Goal: Navigation & Orientation: Find specific page/section

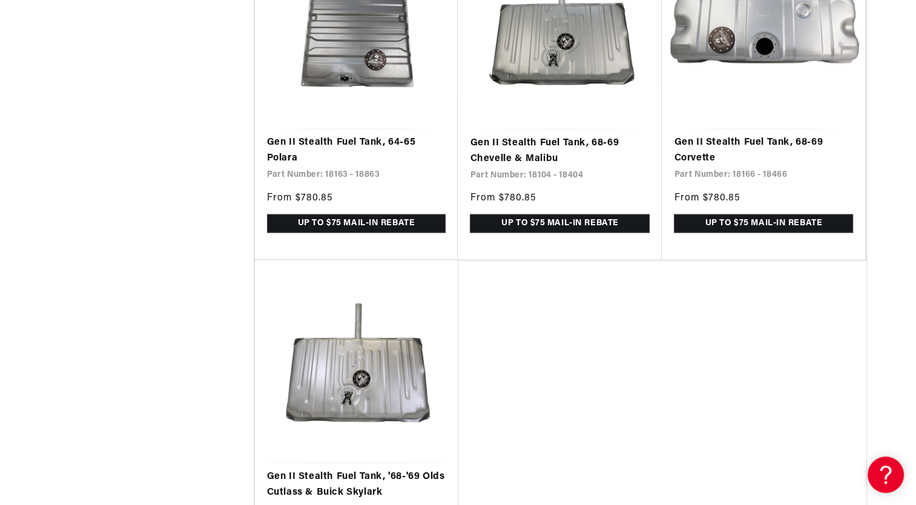
scroll to position [0, 2303]
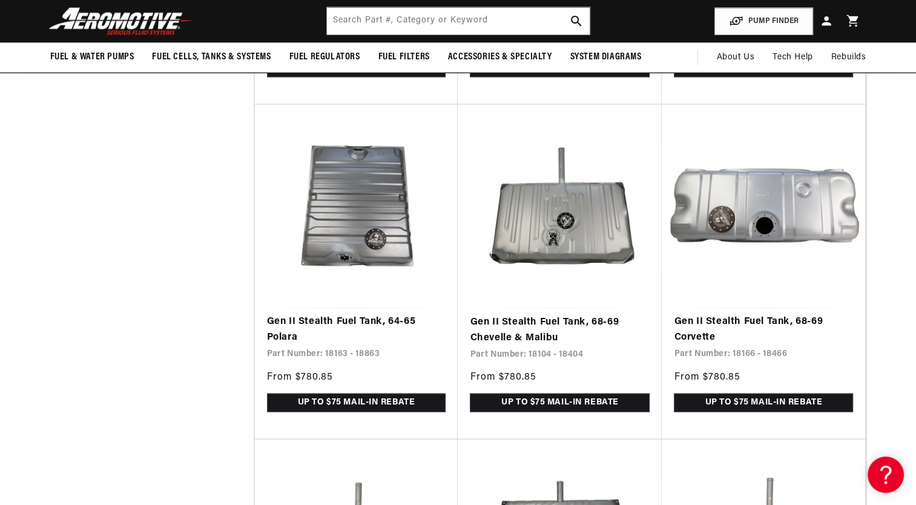
scroll to position [2301, 0]
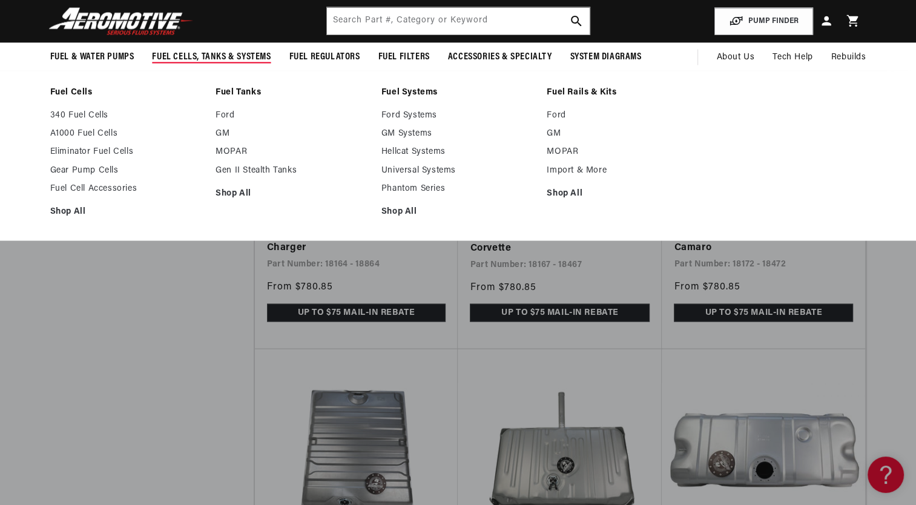
click at [189, 54] on span "Fuel Cells, Tanks & Systems" at bounding box center [211, 57] width 119 height 13
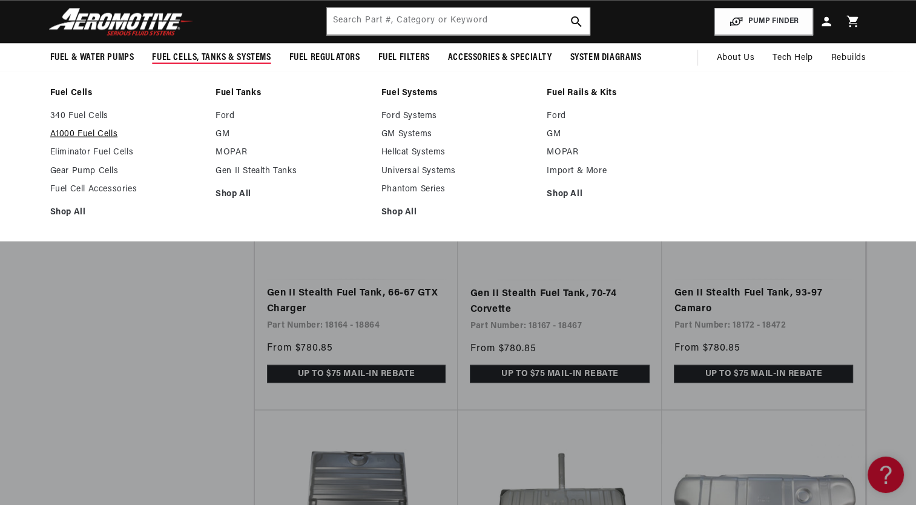
scroll to position [0, 2303]
click at [76, 139] on ul "340 Fuel Cells A1000 Fuel Cells Eliminator Fuel Cells Gear Pump Cells Fuel Cell…" at bounding box center [127, 163] width 154 height 107
click at [76, 135] on link "A1000 Fuel Cells" at bounding box center [127, 133] width 154 height 11
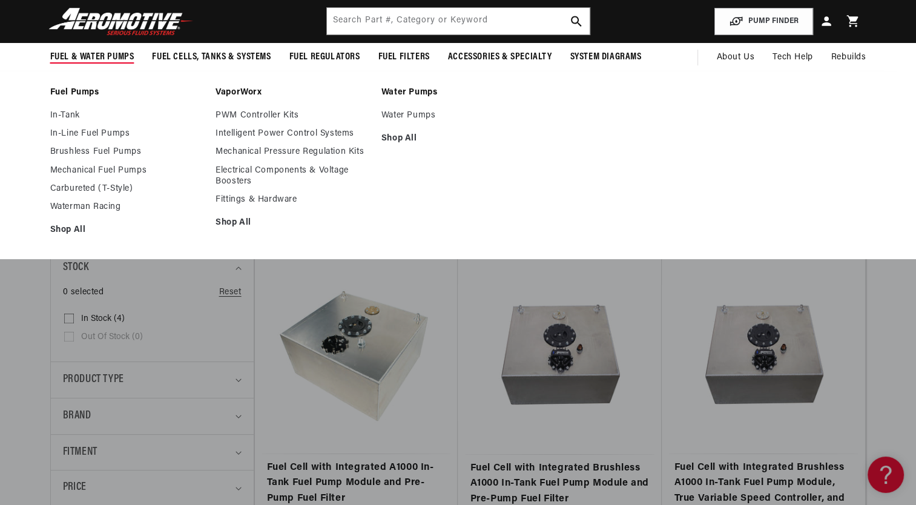
scroll to position [0, 1535]
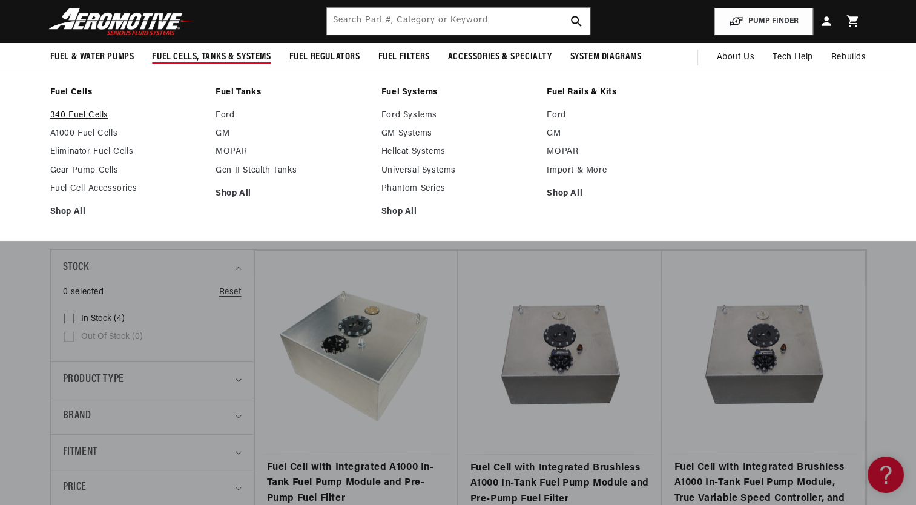
click at [69, 115] on link "340 Fuel Cells" at bounding box center [127, 115] width 154 height 11
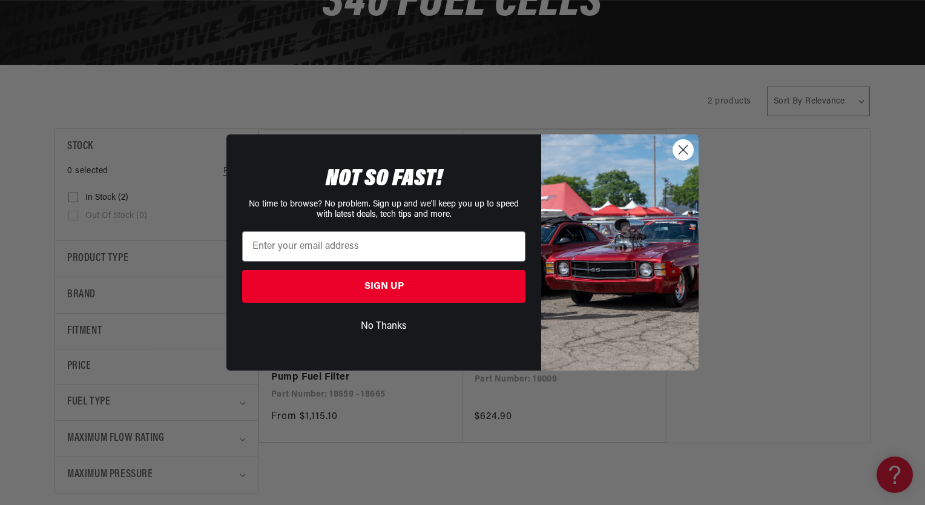
scroll to position [0, 2303]
